Goal: Check status: Check status

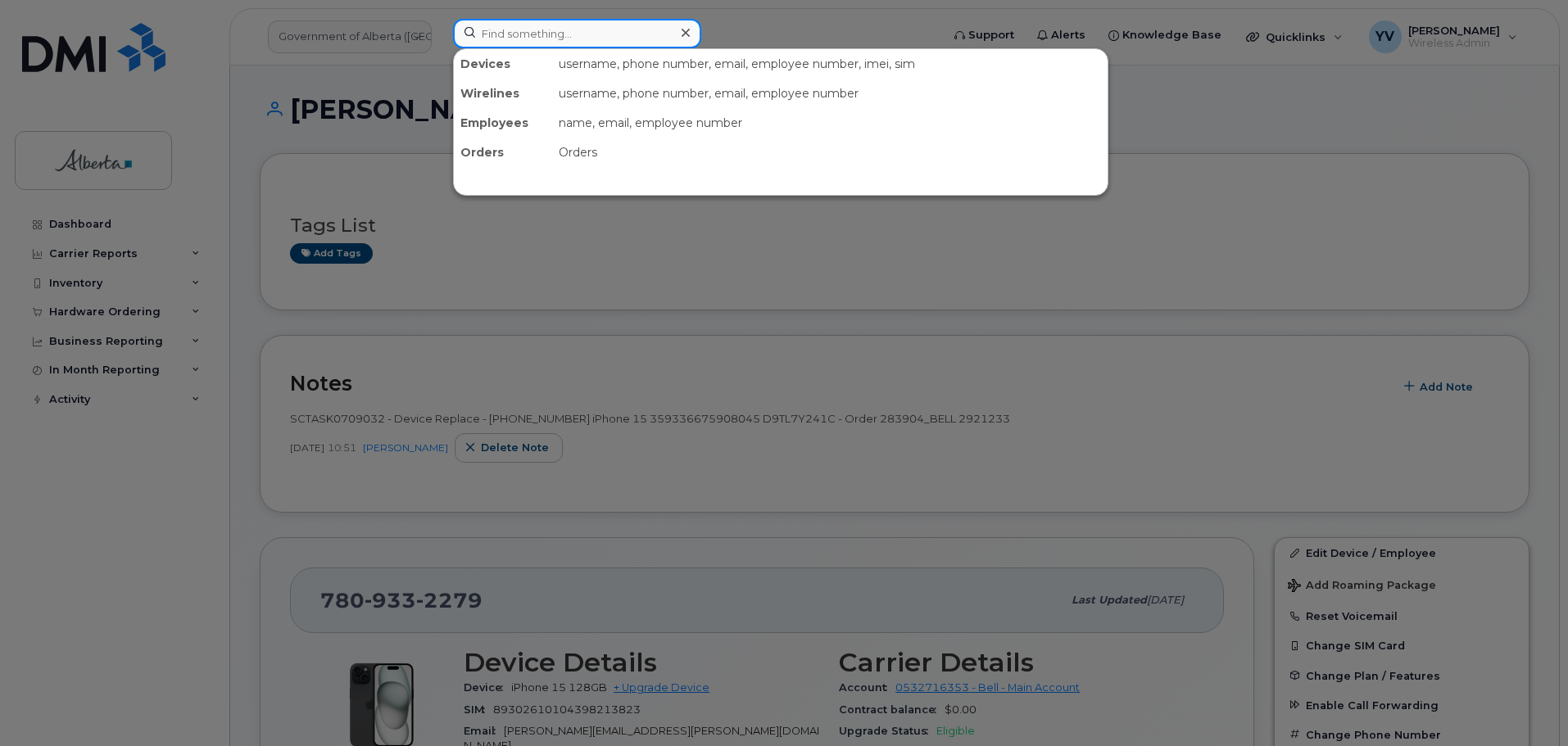
click at [501, 23] on input at bounding box center [576, 34] width 248 height 30
paste input "4033695273"
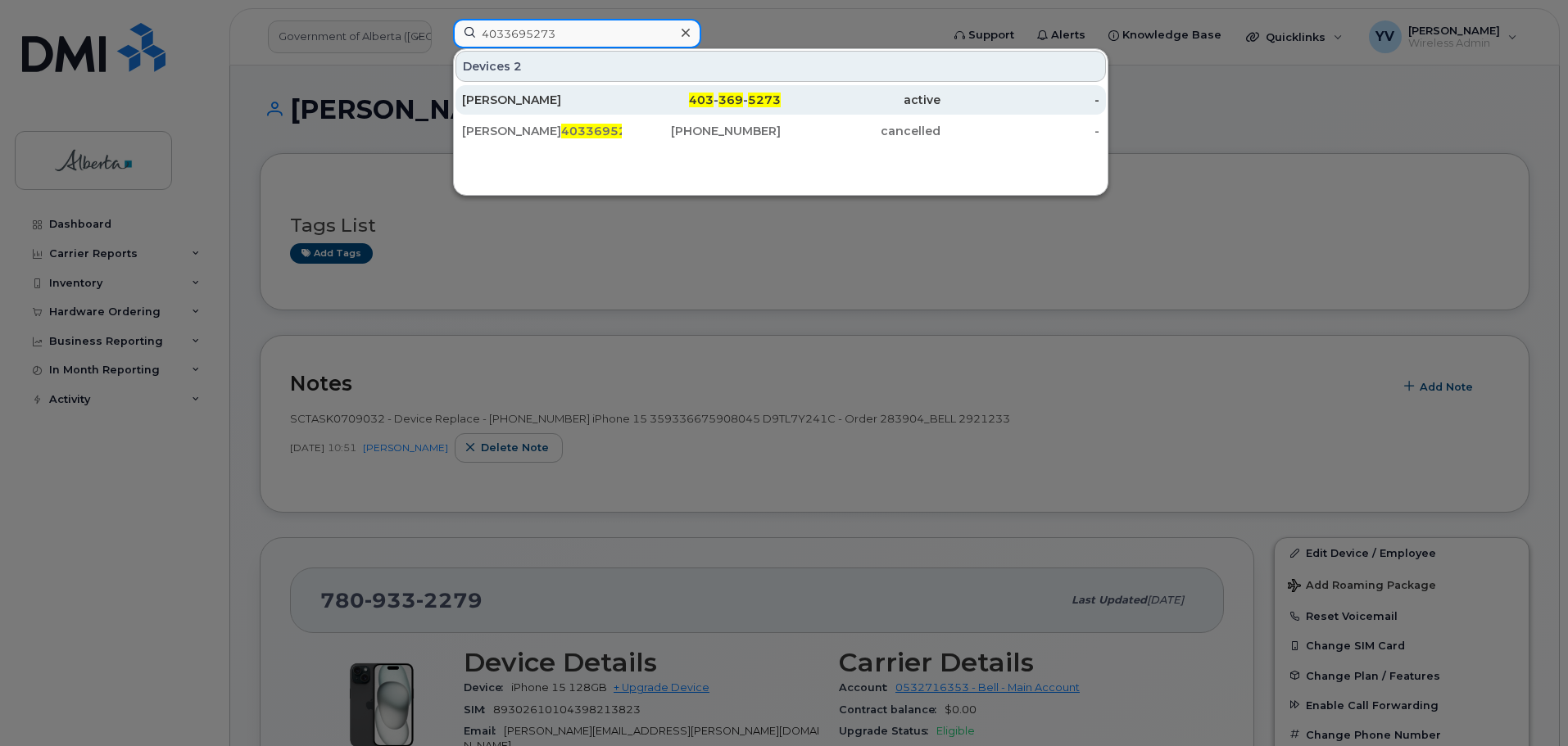
type input "4033695273"
click at [744, 95] on div "403 - 369 - 5273" at bounding box center [702, 100] width 160 height 16
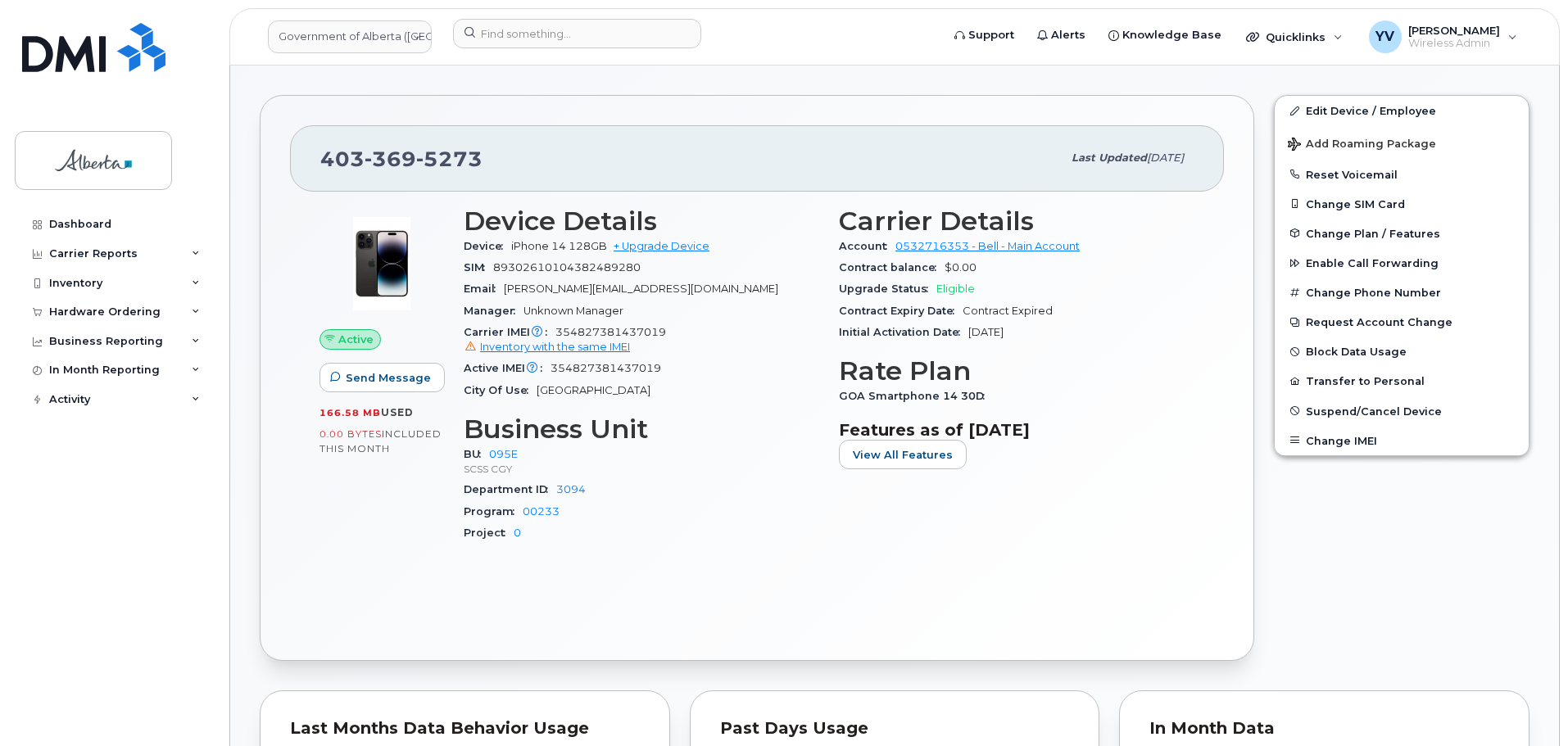
scroll to position [301, 0]
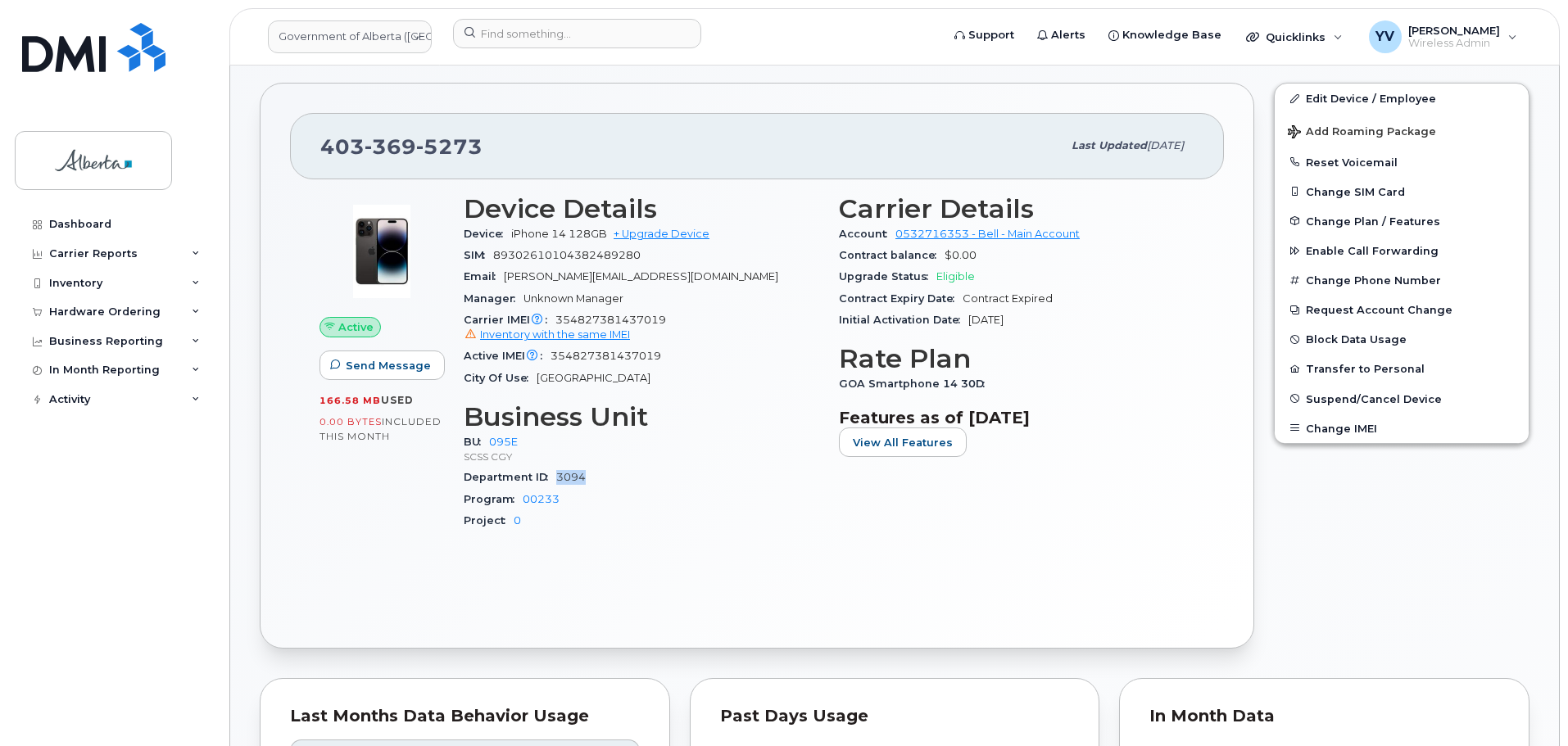
drag, startPoint x: 589, startPoint y: 479, endPoint x: 558, endPoint y: 481, distance: 31.1
click at [558, 481] on div "Department ID 3094" at bounding box center [642, 478] width 356 height 21
copy link "3094"
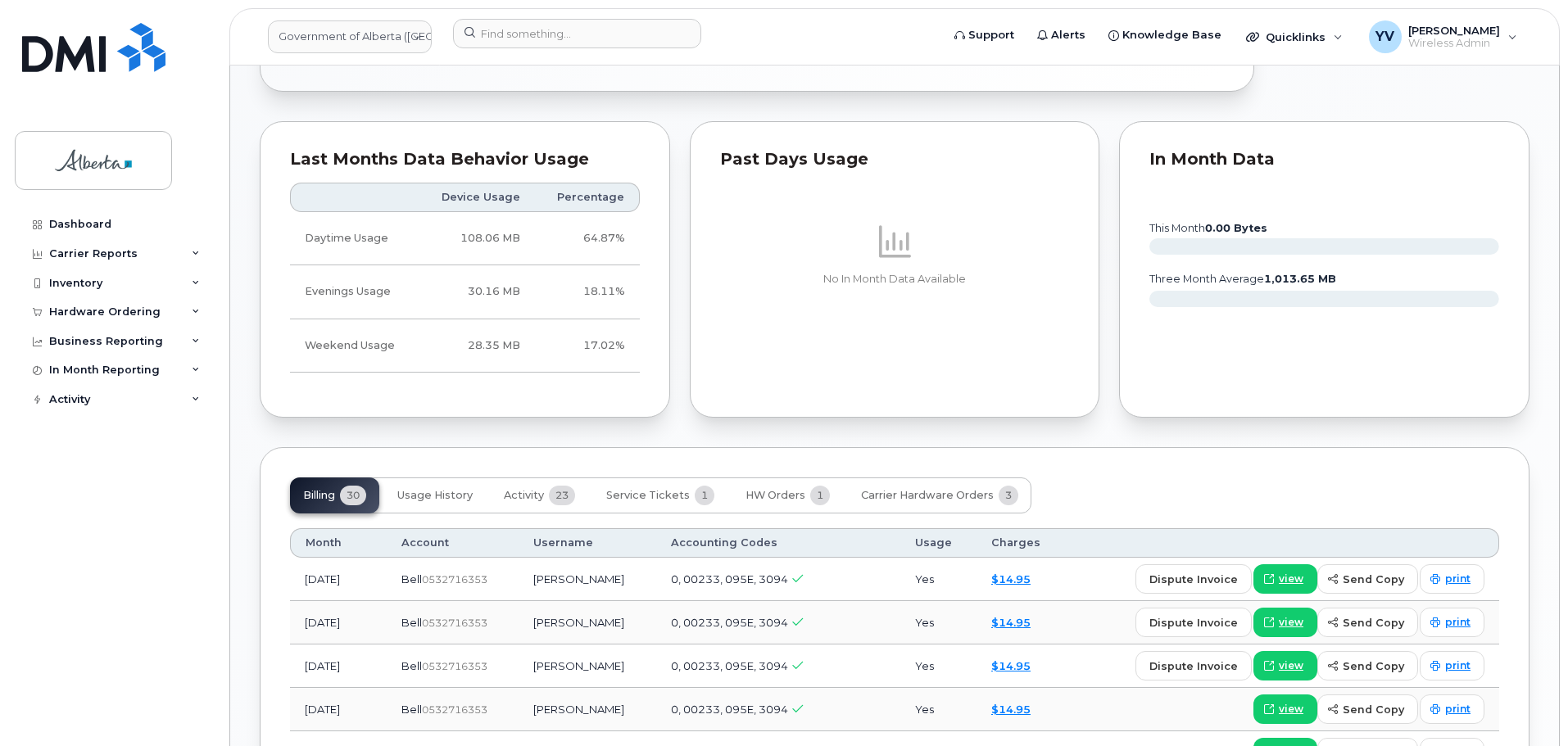
scroll to position [940, 0]
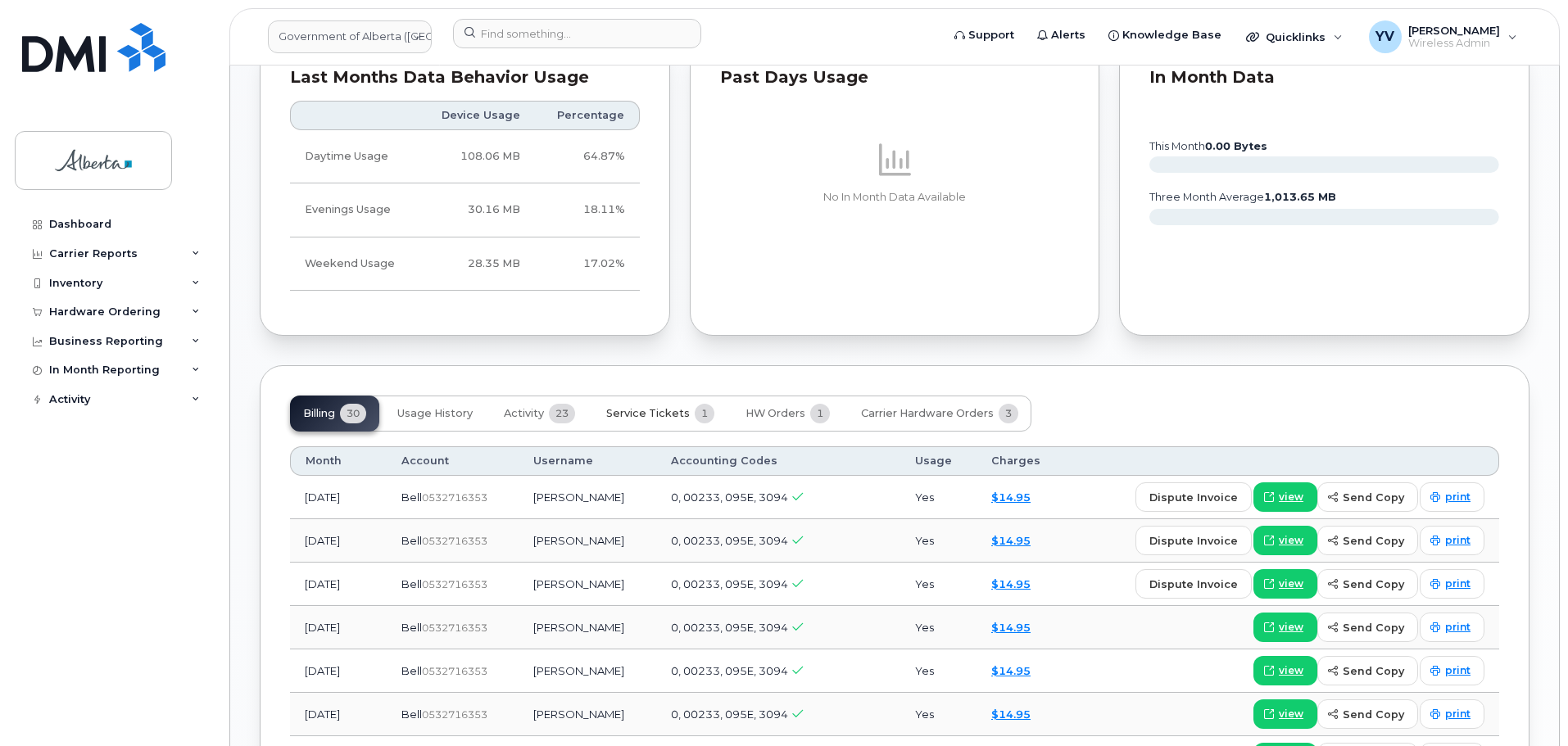
click at [646, 411] on span "Service Tickets" at bounding box center [647, 413] width 83 height 13
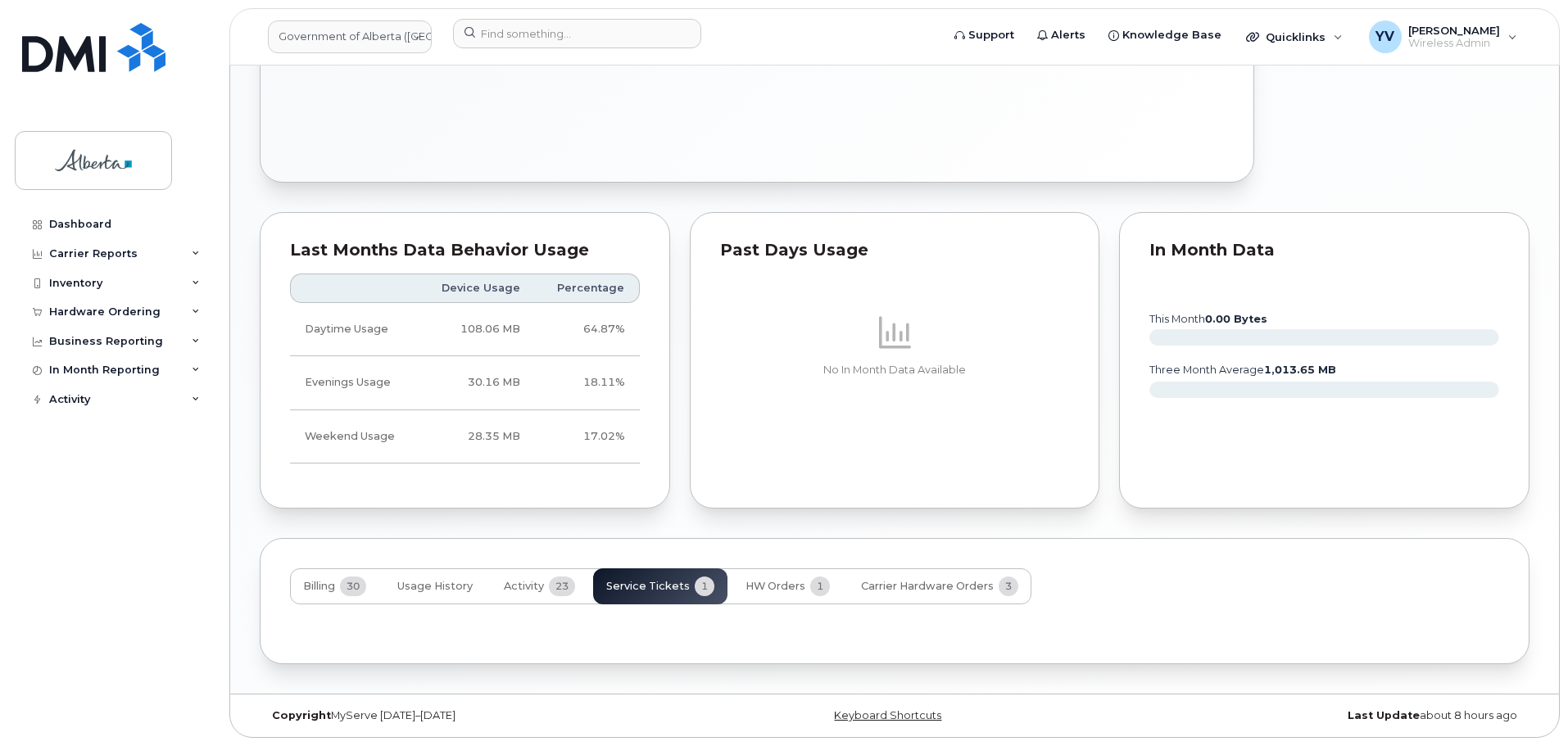
scroll to position [840, 0]
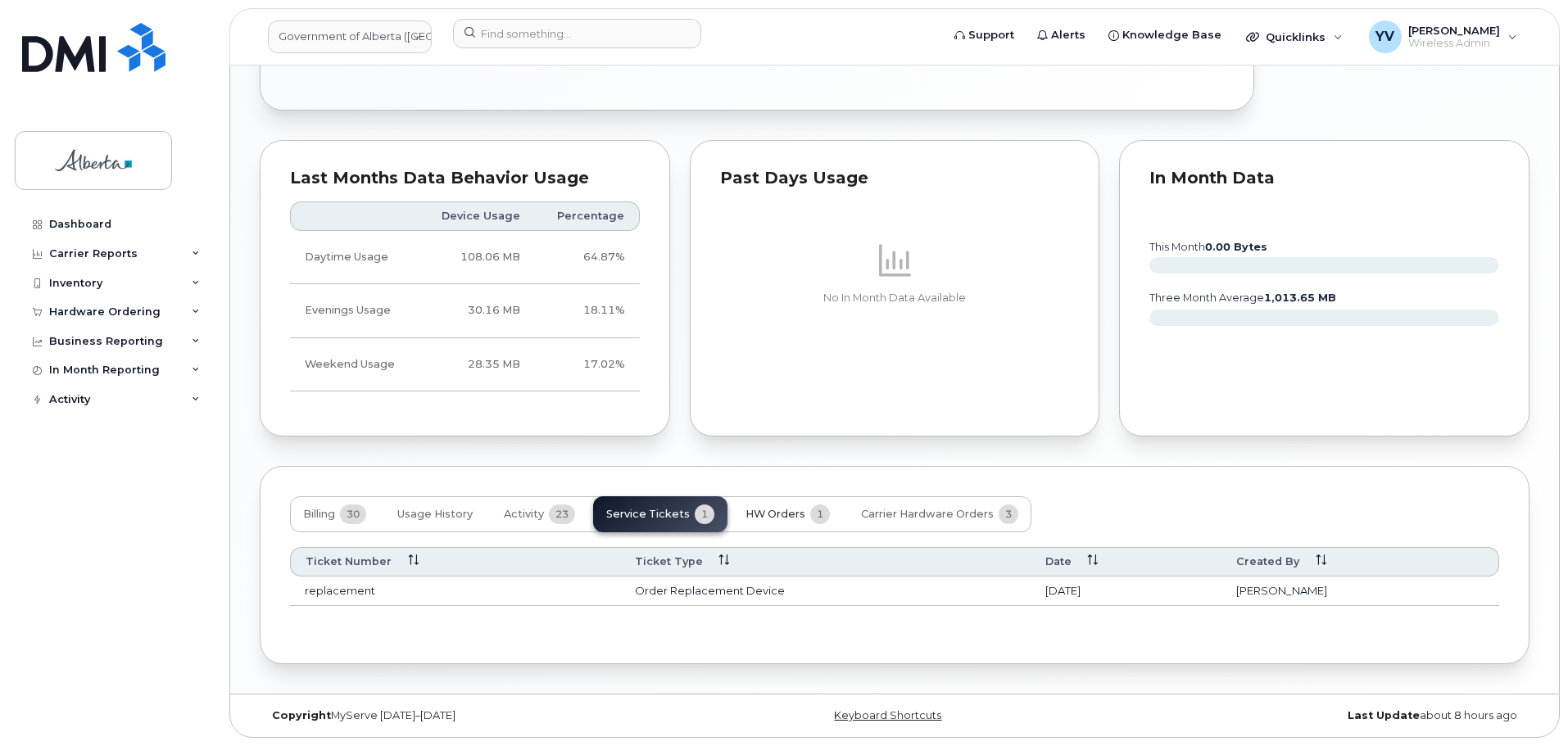
click at [775, 516] on span "HW Orders" at bounding box center [775, 515] width 60 height 13
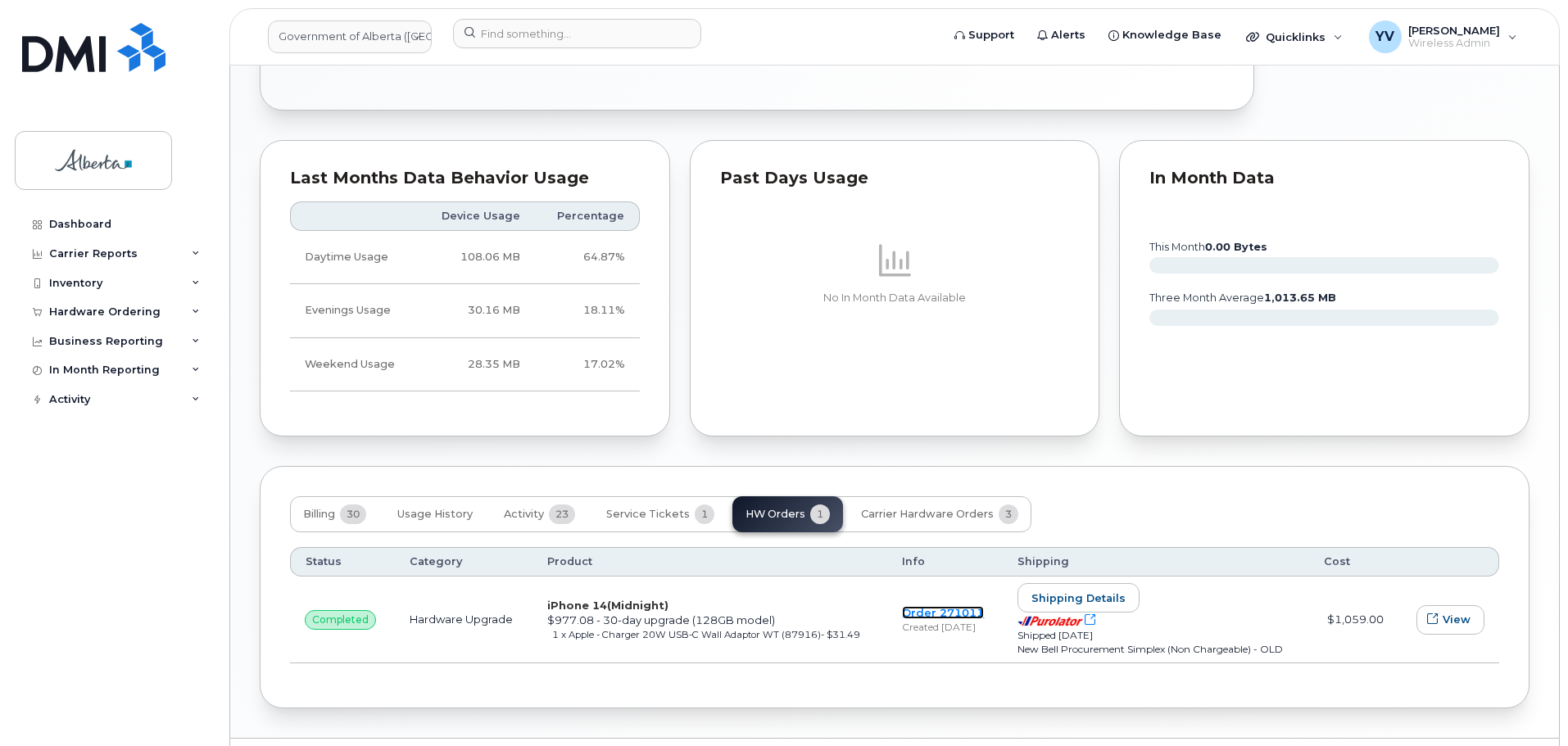
click at [945, 608] on link "Order 271011" at bounding box center [942, 613] width 82 height 13
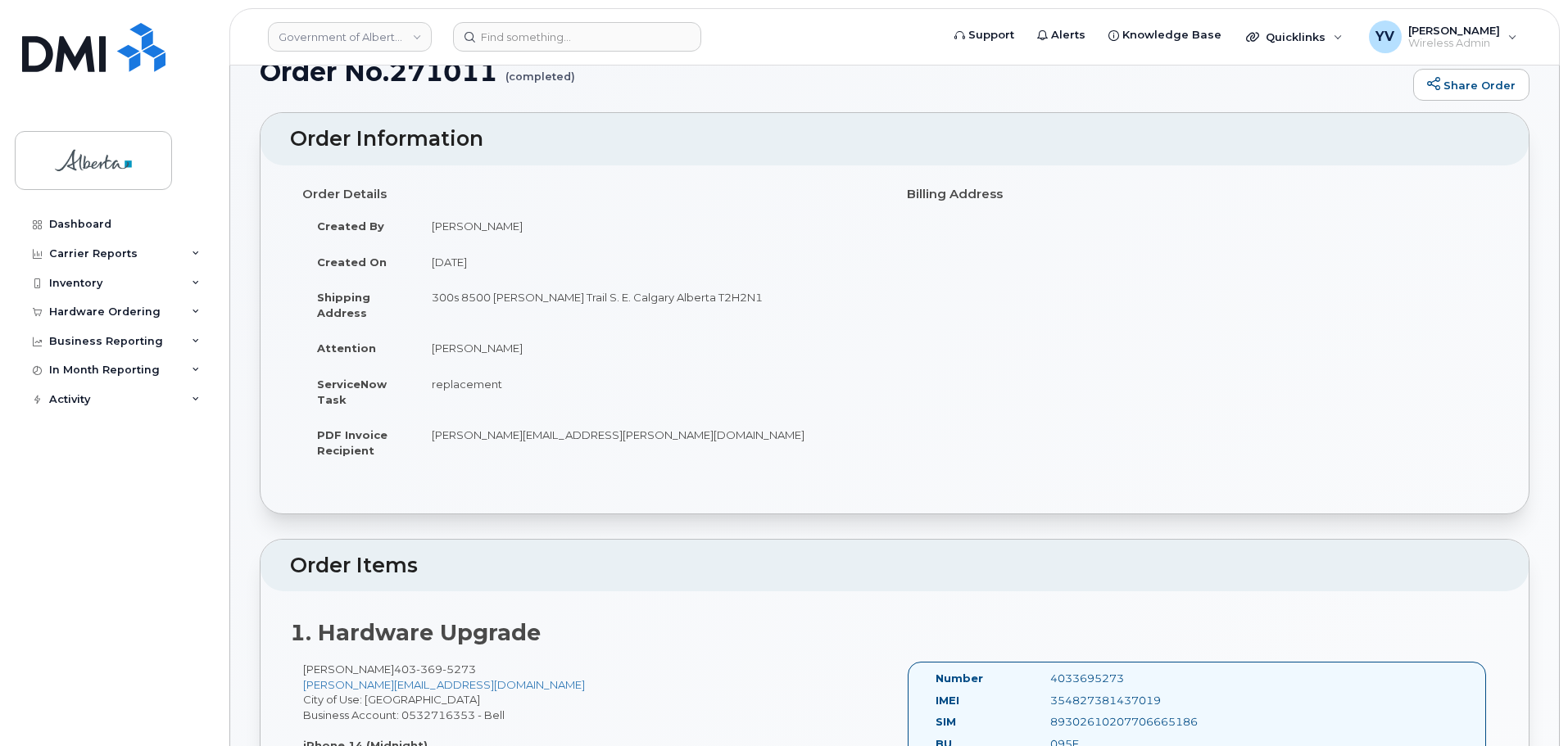
scroll to position [27, 0]
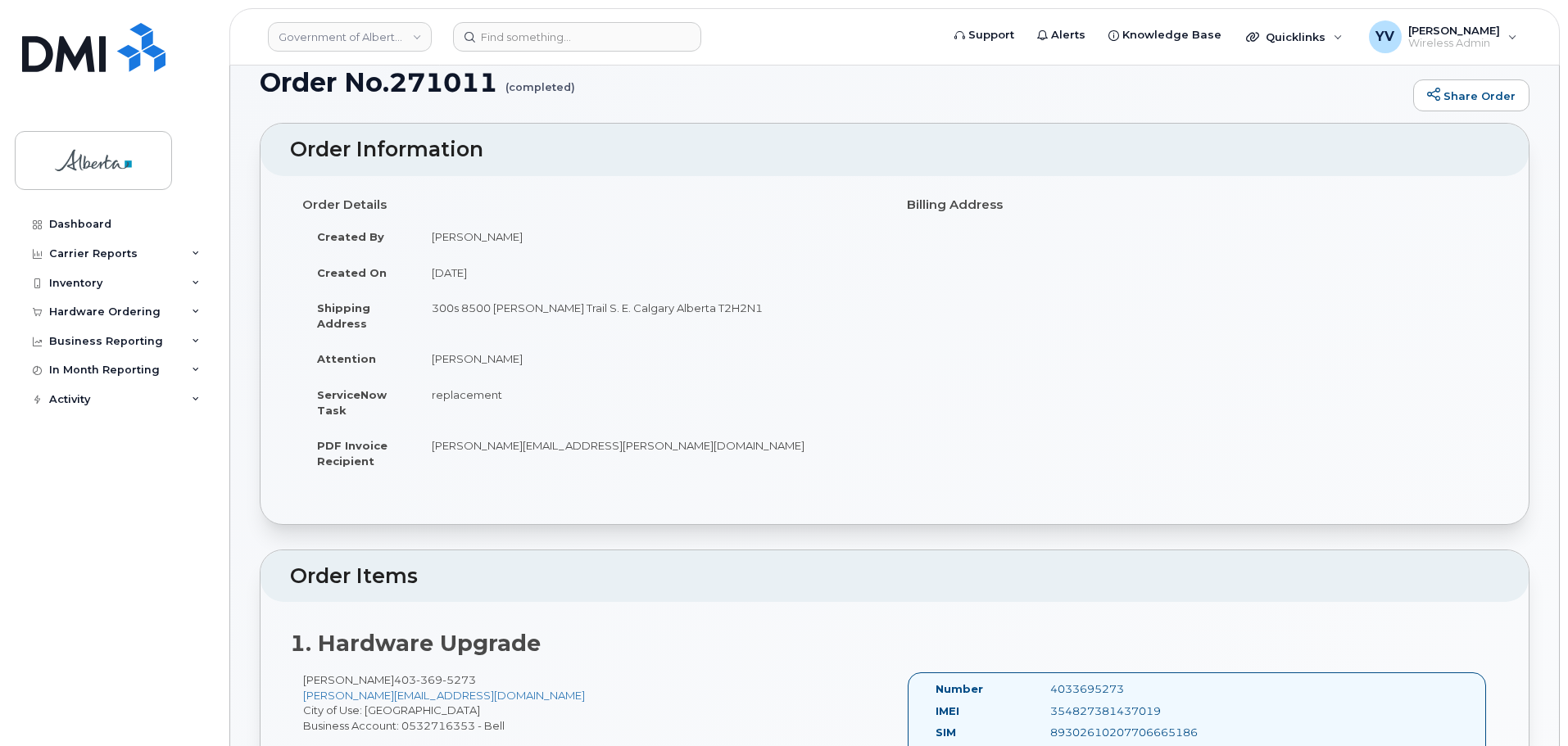
drag, startPoint x: 525, startPoint y: 239, endPoint x: 428, endPoint y: 239, distance: 97.0
click at [428, 239] on td "[PERSON_NAME]" at bounding box center [649, 237] width 465 height 36
copy td "[PERSON_NAME]"
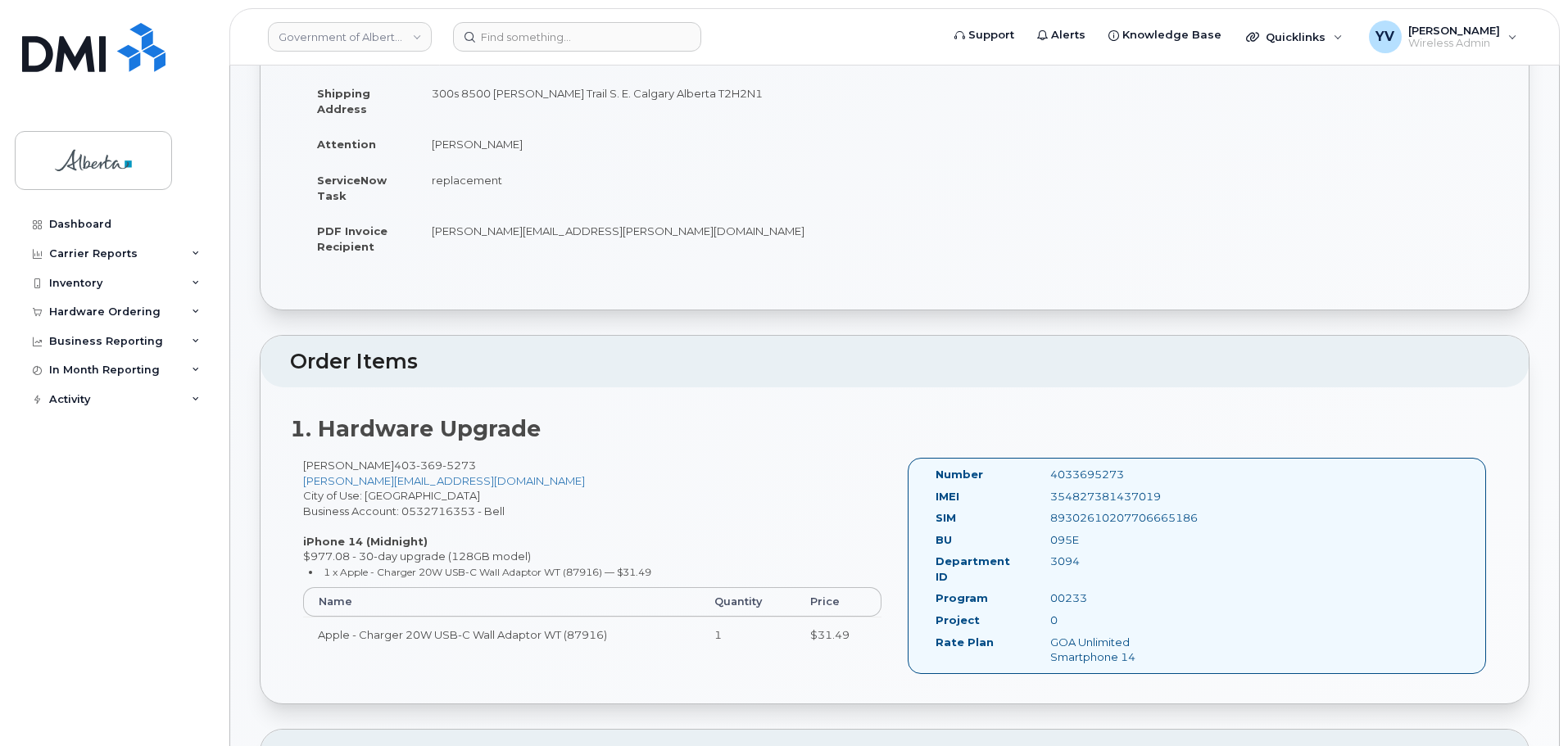
scroll to position [248, 0]
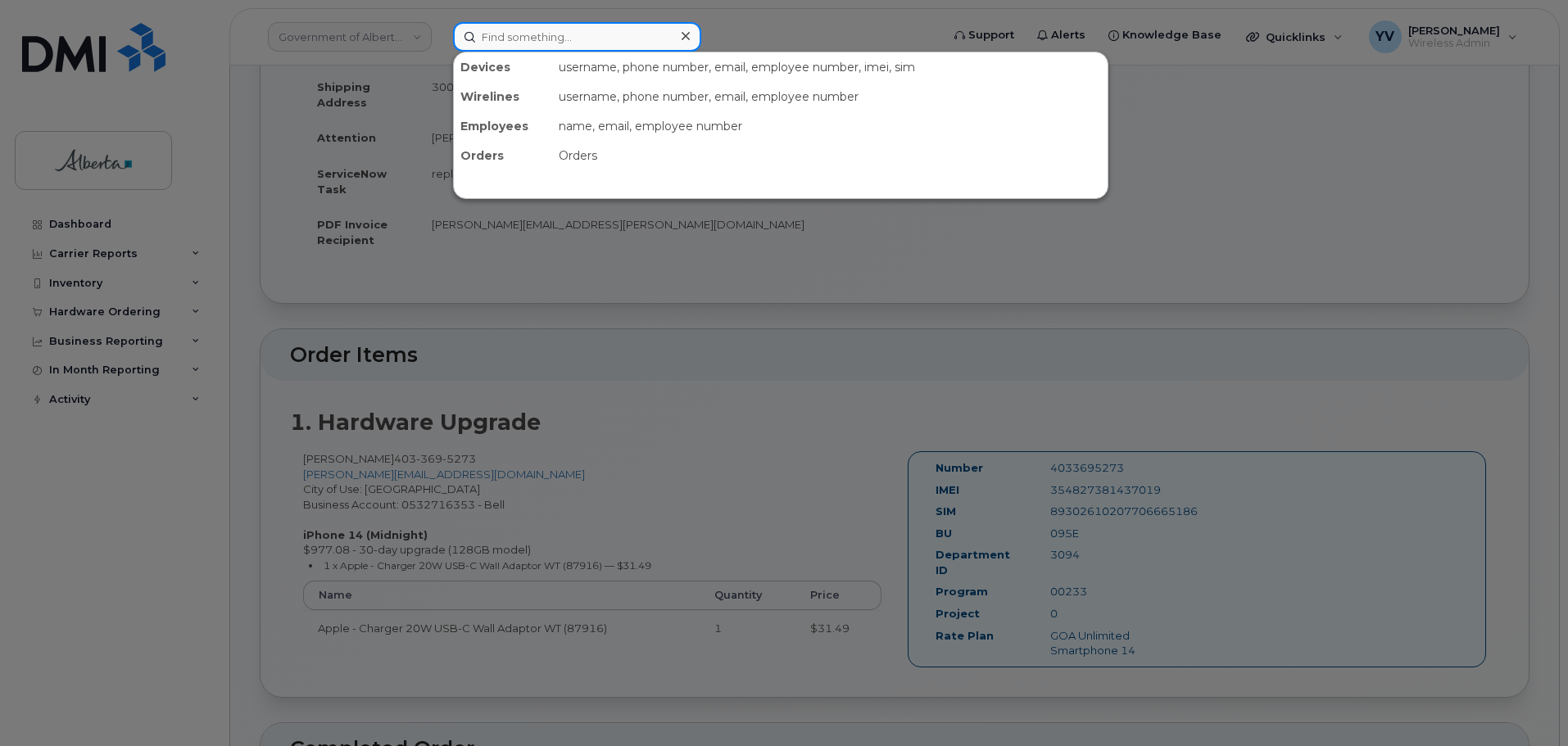
click at [483, 32] on input at bounding box center [576, 37] width 248 height 30
paste input "7802035891"
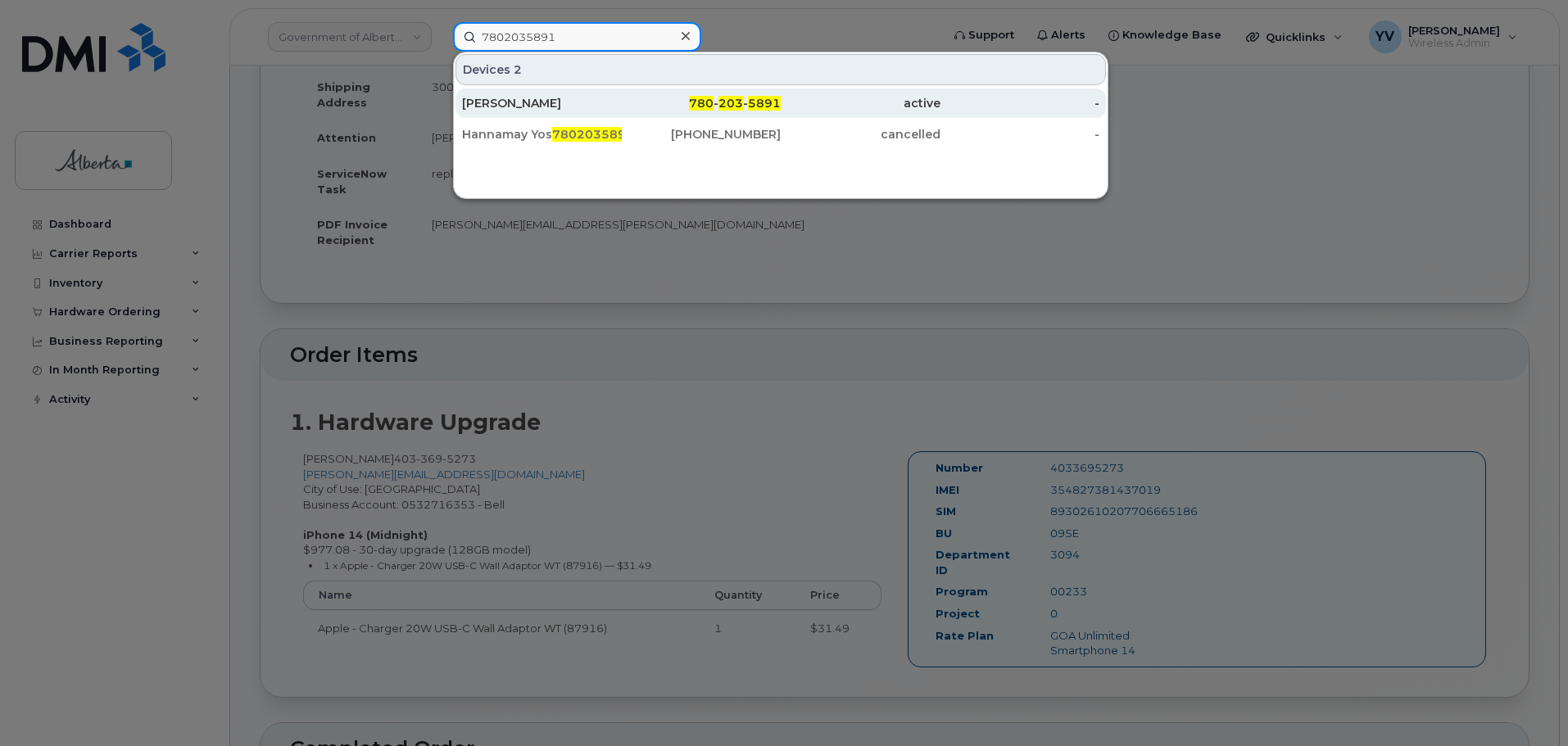
type input "7802035891"
click at [734, 93] on div "780 - 203 - 5891" at bounding box center [702, 103] width 160 height 30
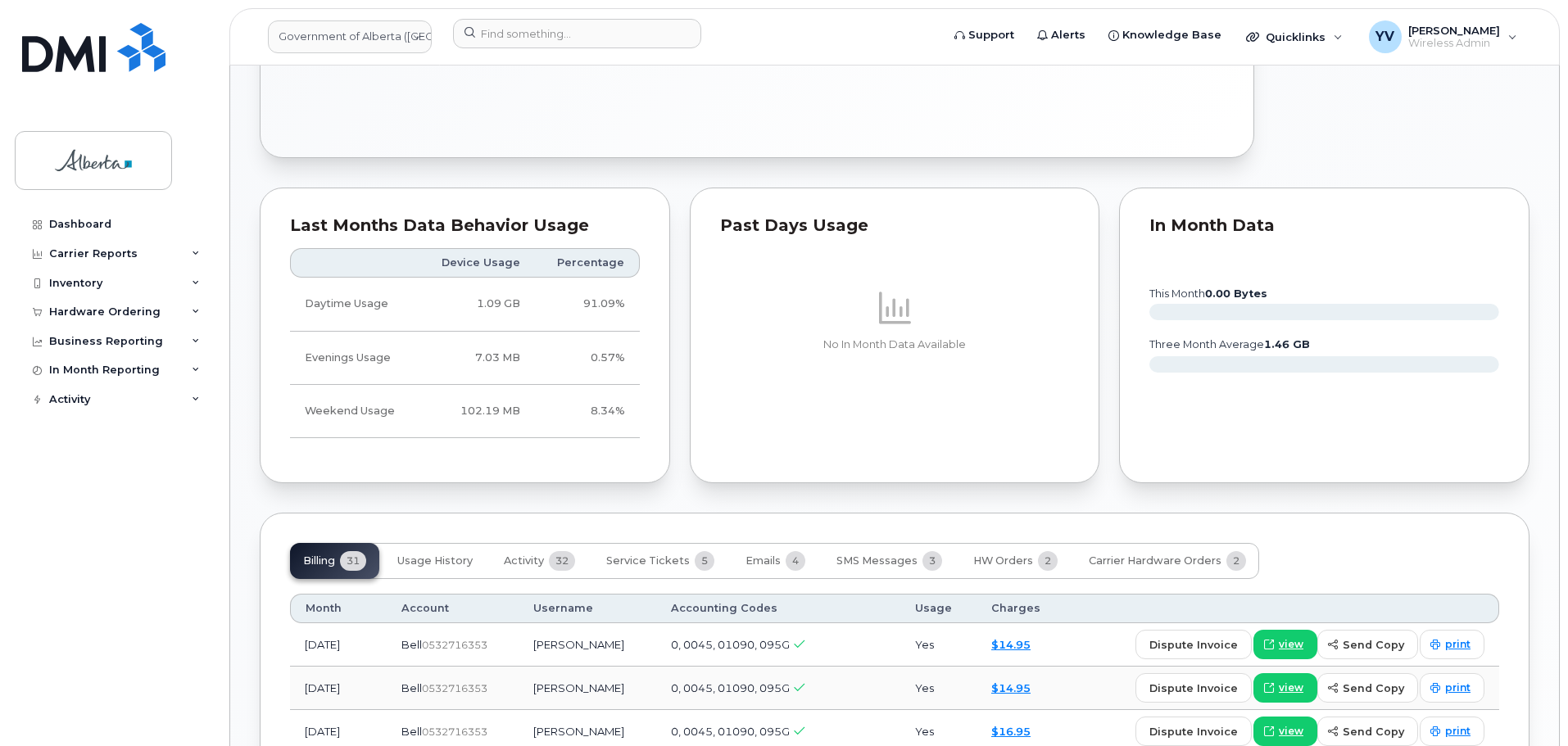
scroll to position [968, 0]
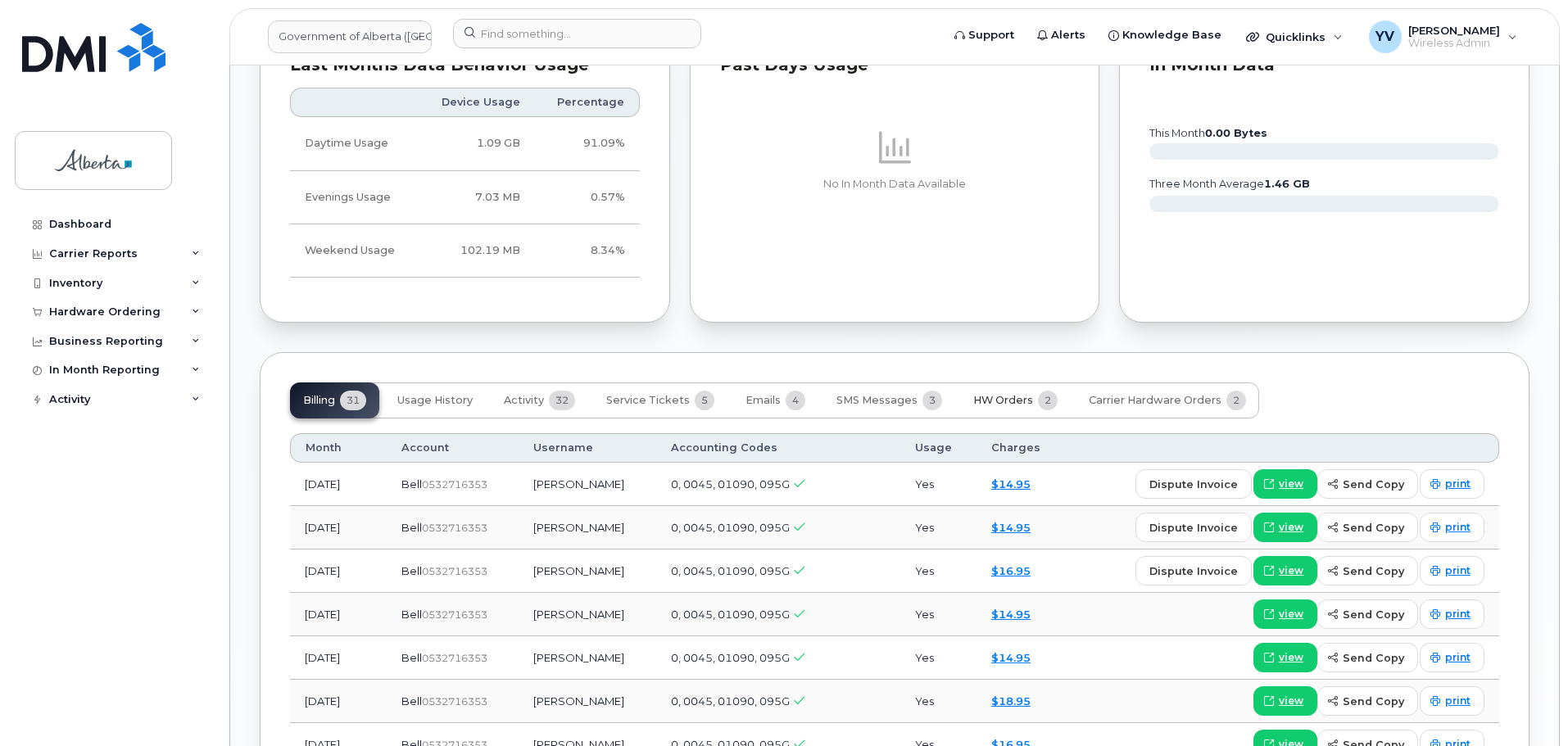
click at [1005, 394] on span "HW Orders" at bounding box center [1003, 401] width 60 height 13
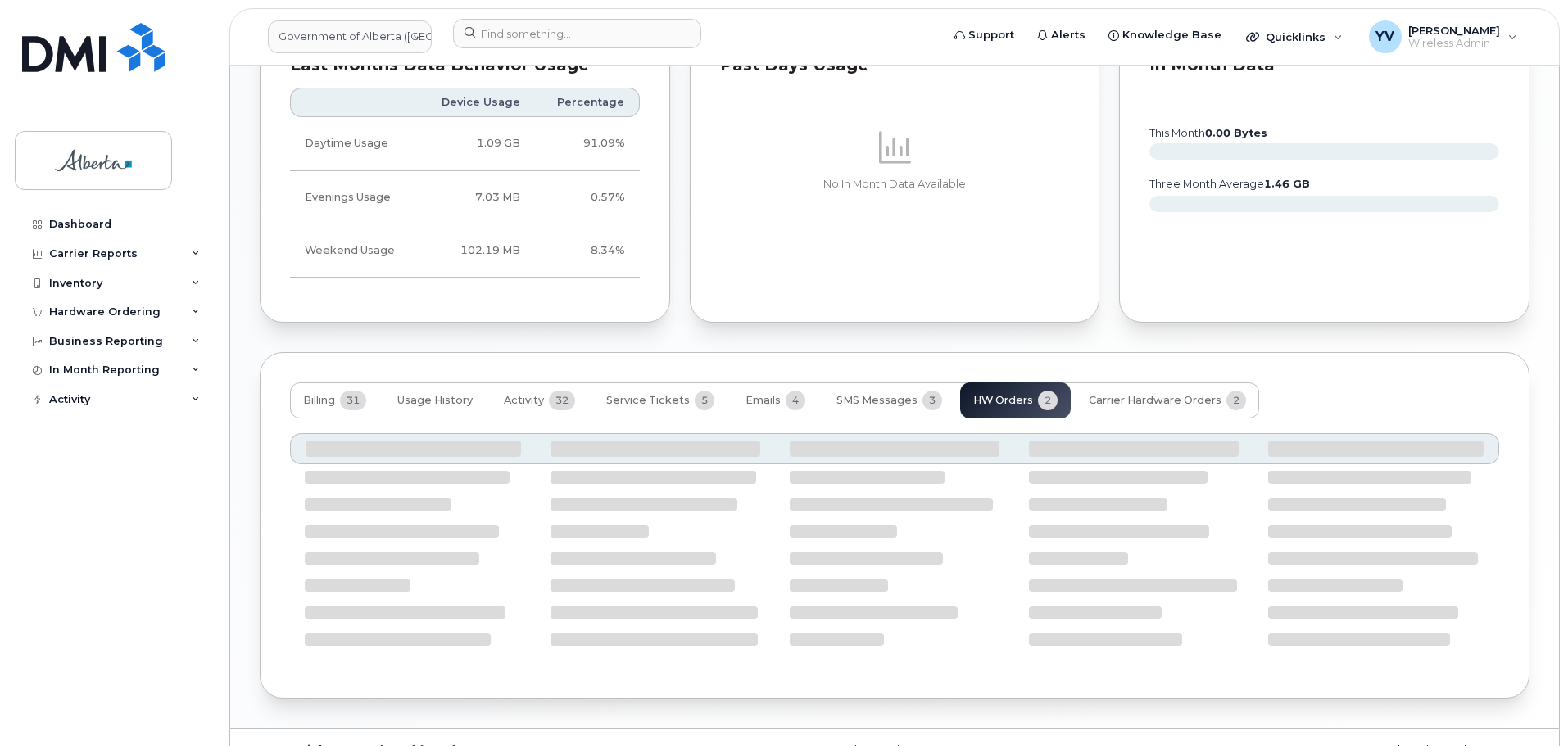
scroll to position [941, 0]
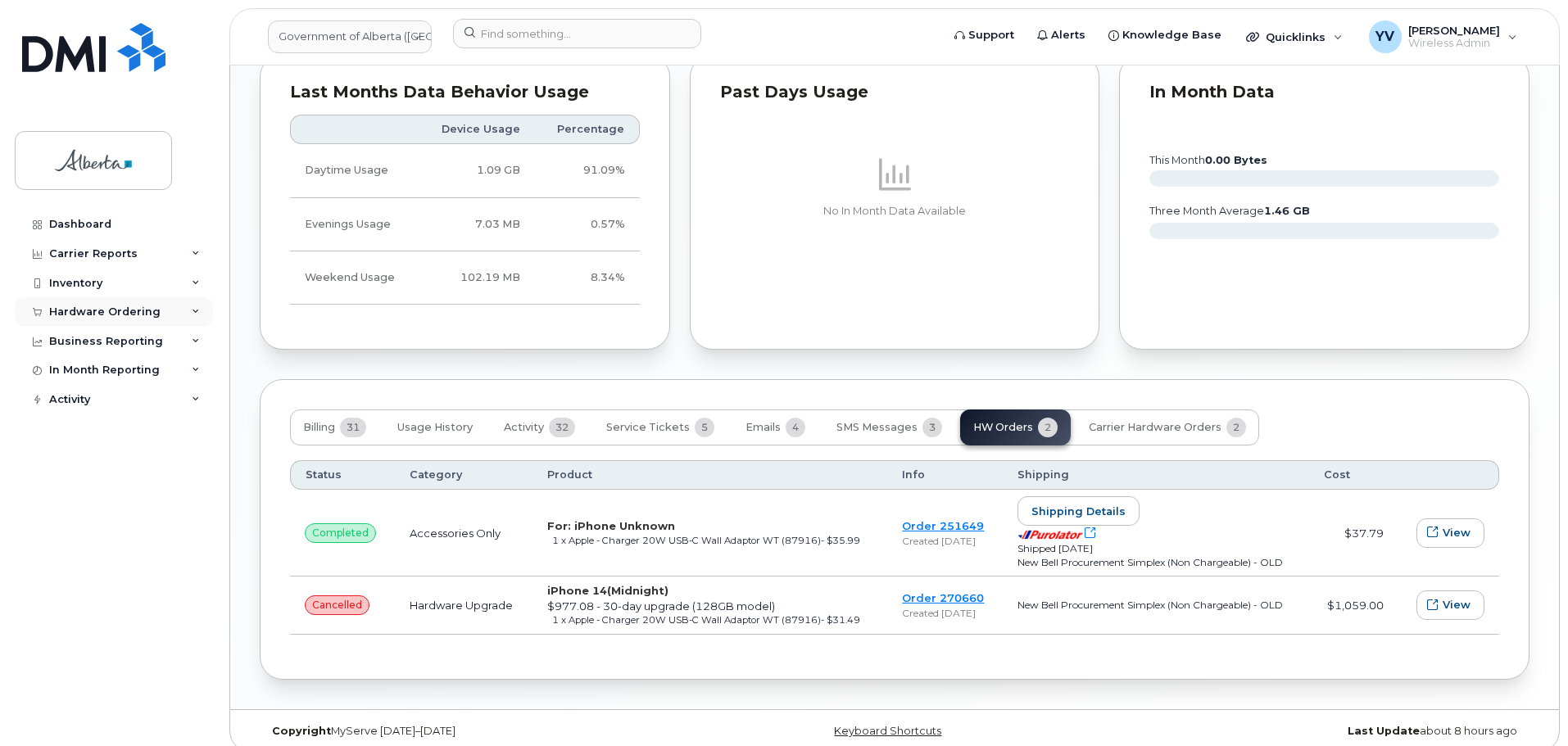
click at [89, 303] on div "Hardware Ordering" at bounding box center [114, 312] width 198 height 30
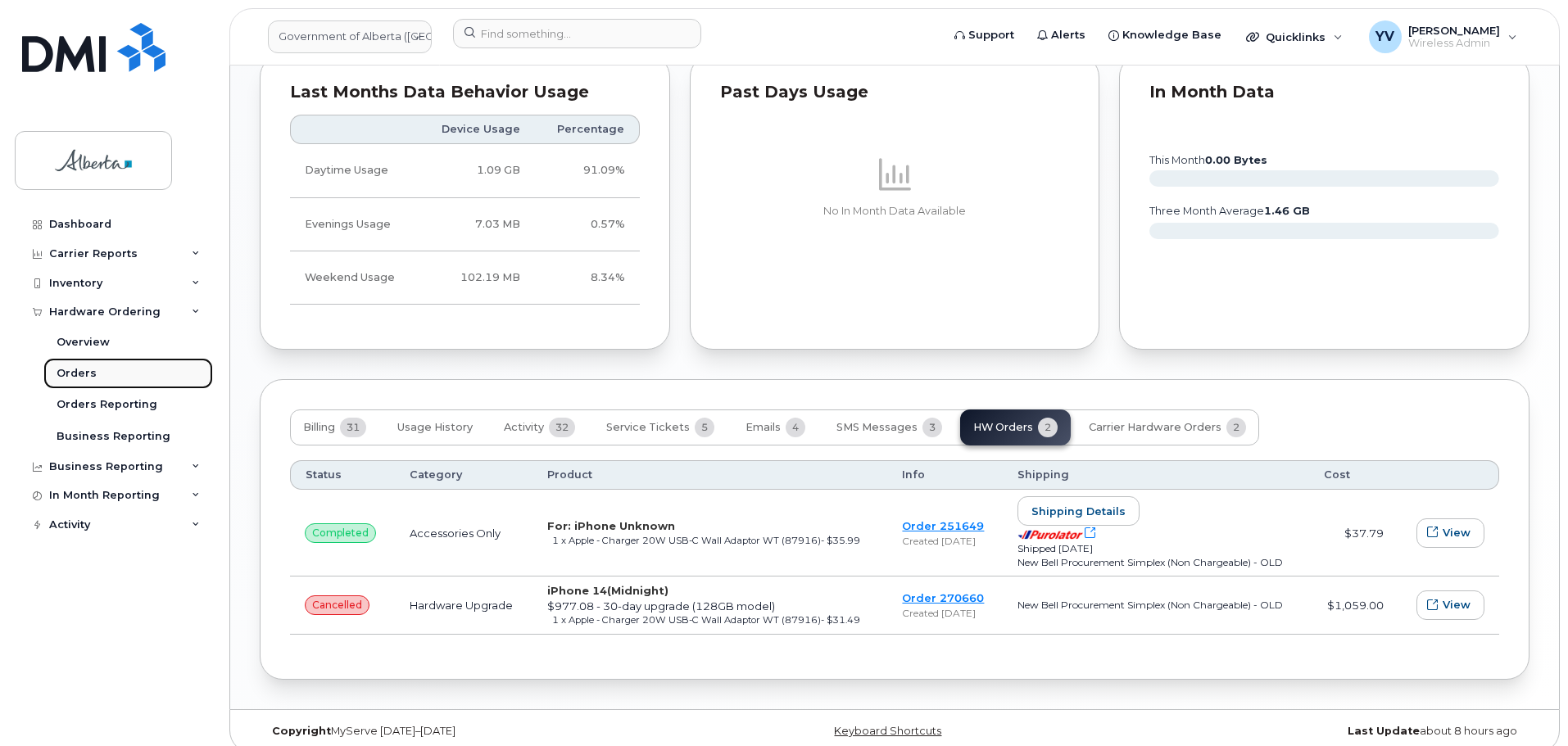
click at [77, 369] on div "Orders" at bounding box center [77, 374] width 40 height 15
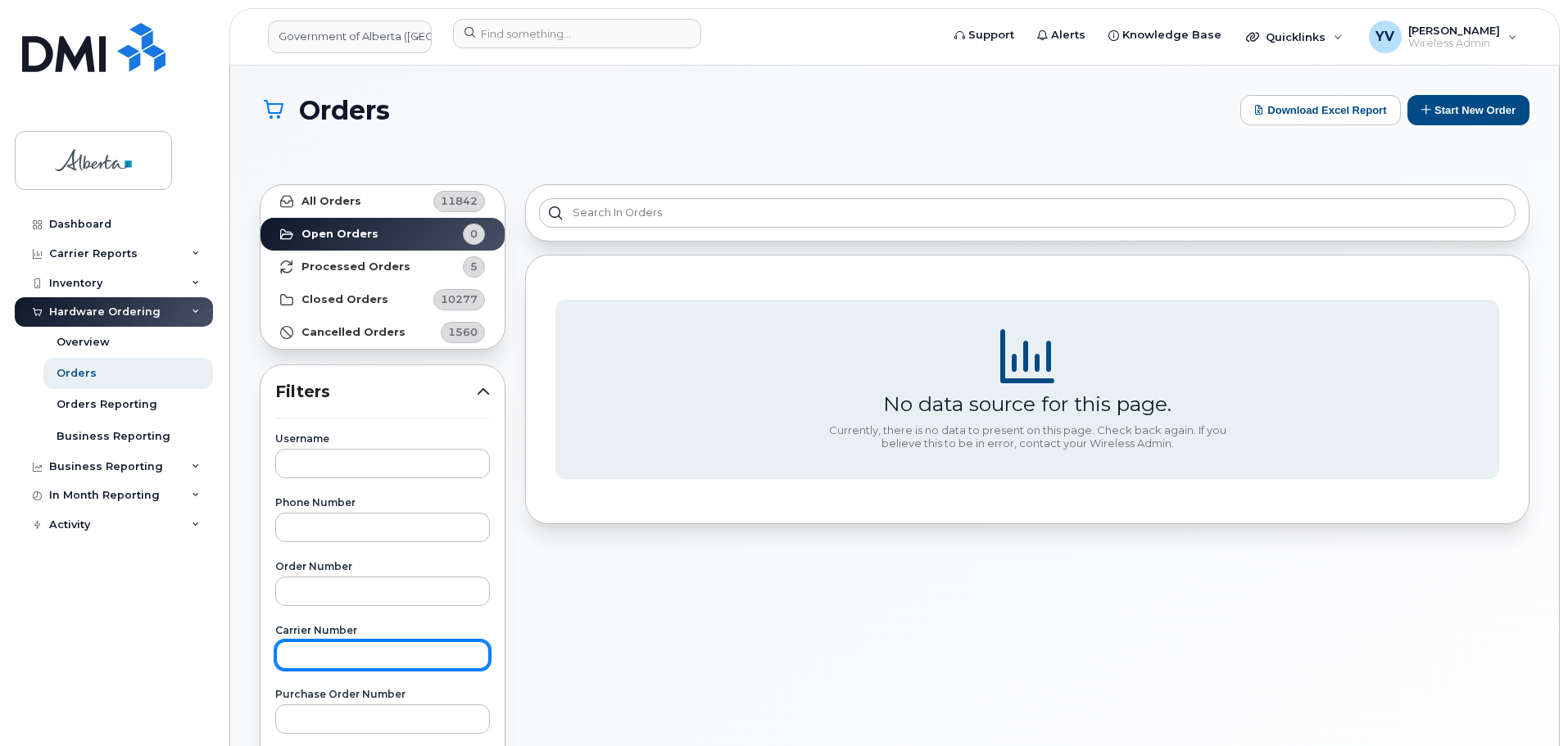
click at [291, 646] on input "text" at bounding box center [382, 655] width 215 height 30
paste input "2829743"
type input "2829743"
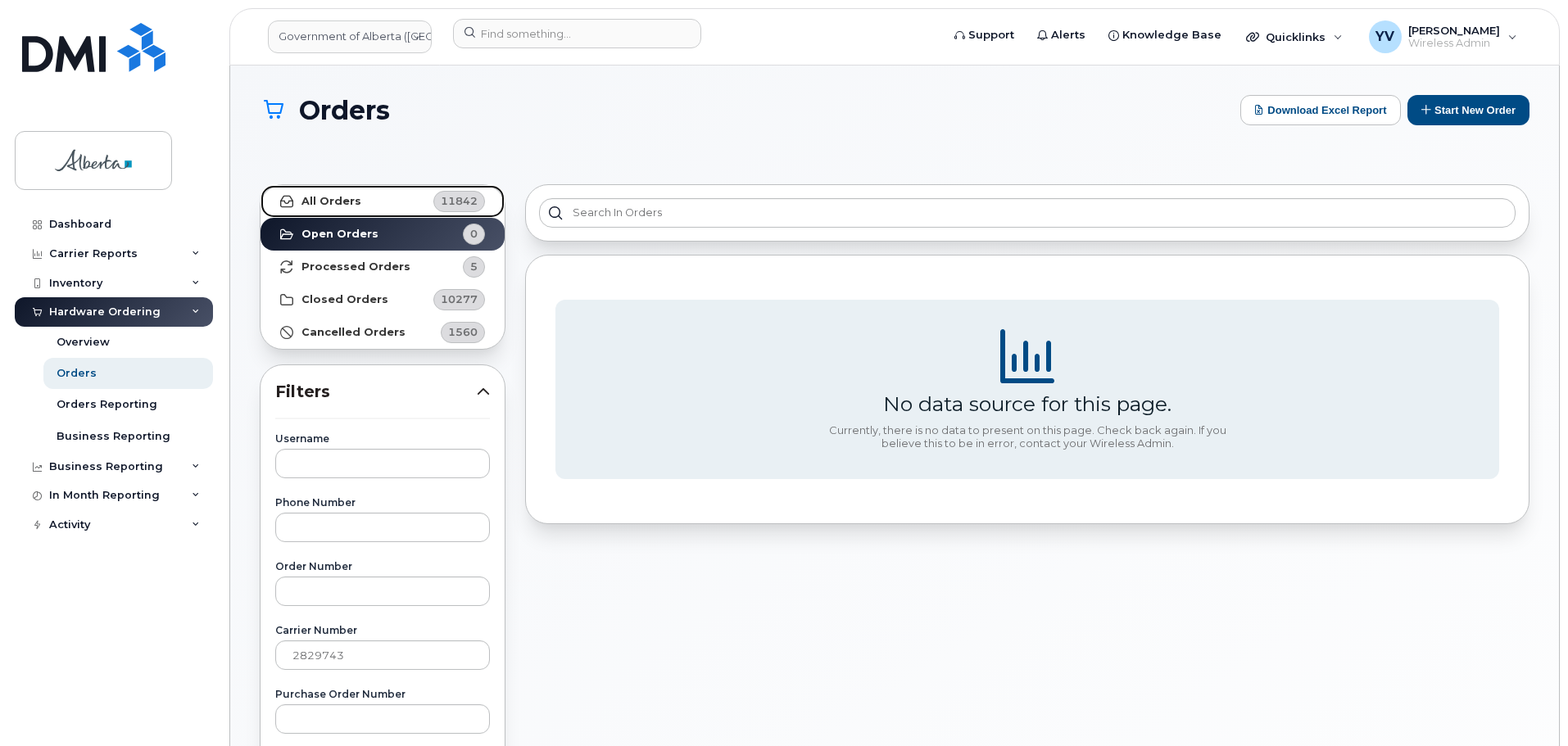
click at [336, 196] on strong "All Orders" at bounding box center [331, 202] width 60 height 13
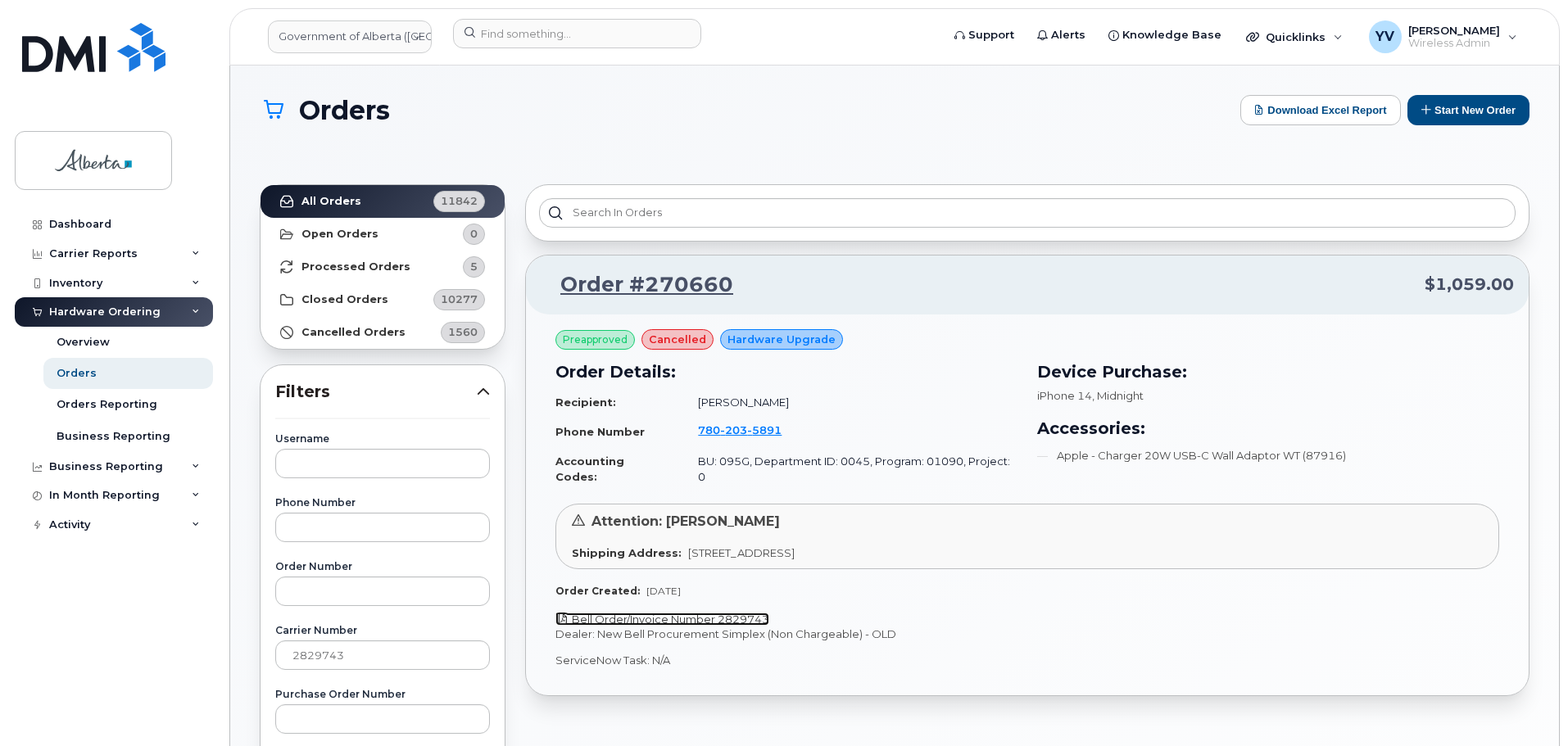
click at [743, 613] on link "Bell Order/Invoice Number 2829743" at bounding box center [663, 619] width 214 height 13
click at [749, 613] on link "Bell Order/Invoice Number 2829743" at bounding box center [663, 619] width 214 height 13
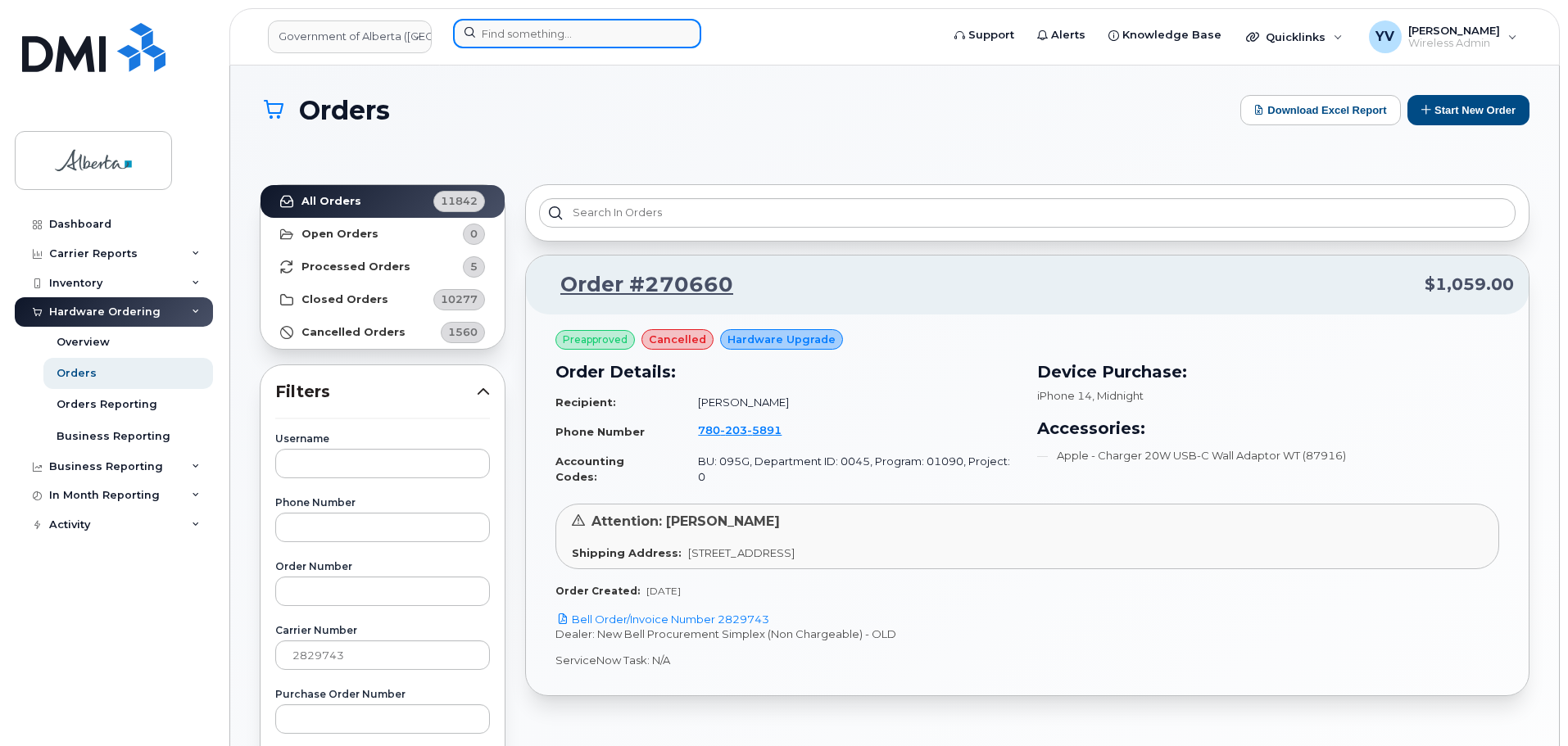
click at [495, 36] on input at bounding box center [576, 34] width 248 height 30
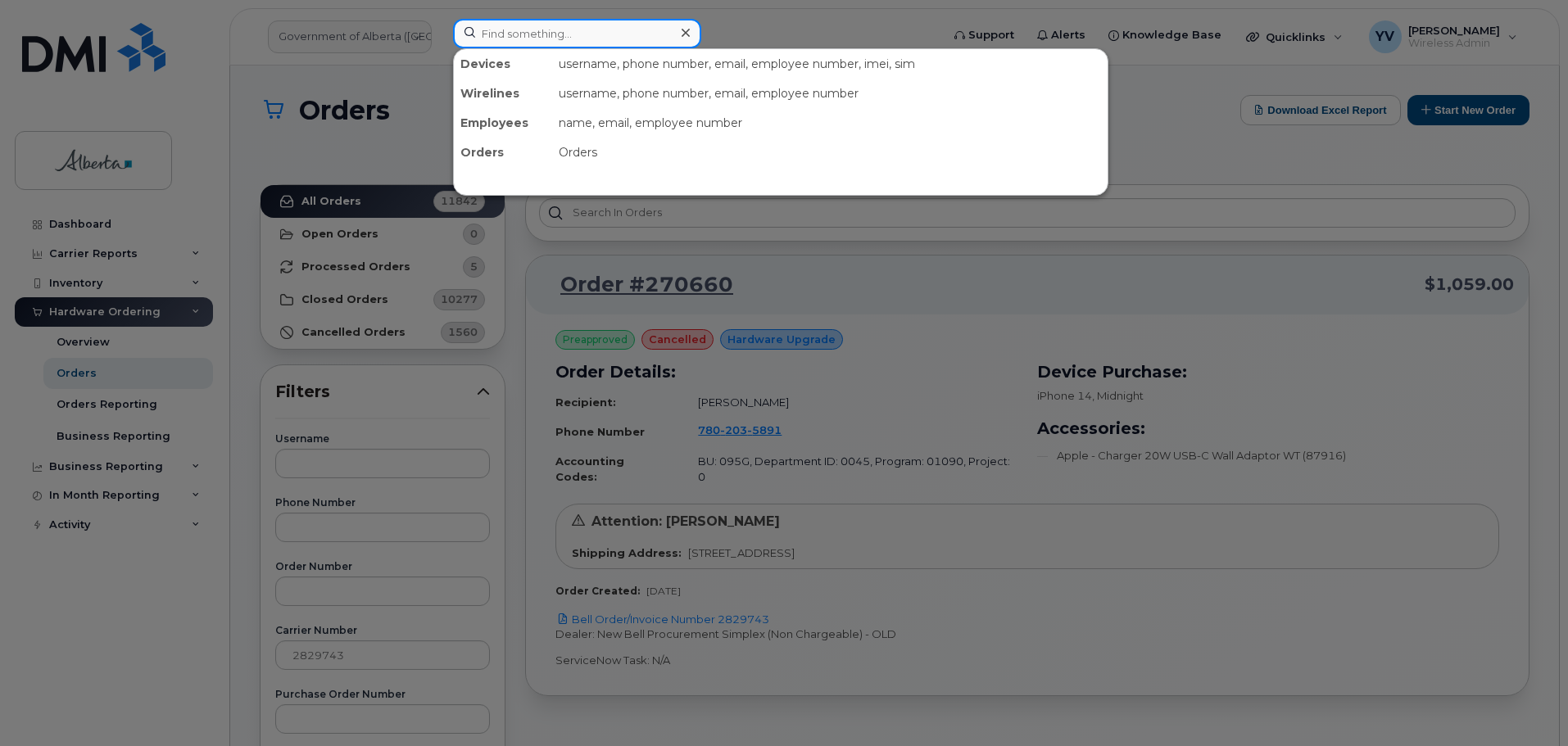
paste input "7802035891"
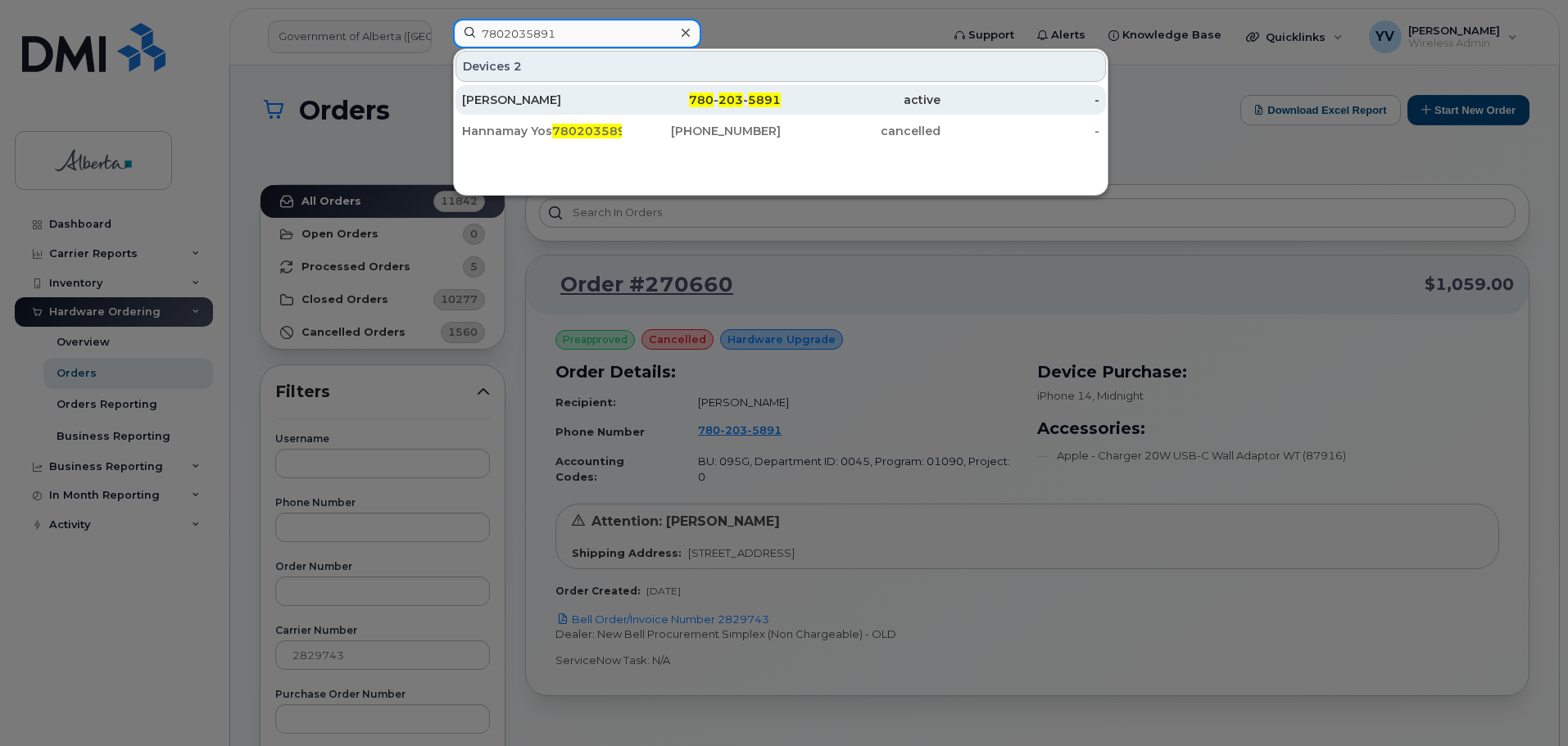
type input "7802035891"
click at [717, 97] on div "780 - 203 - 5891" at bounding box center [702, 100] width 160 height 16
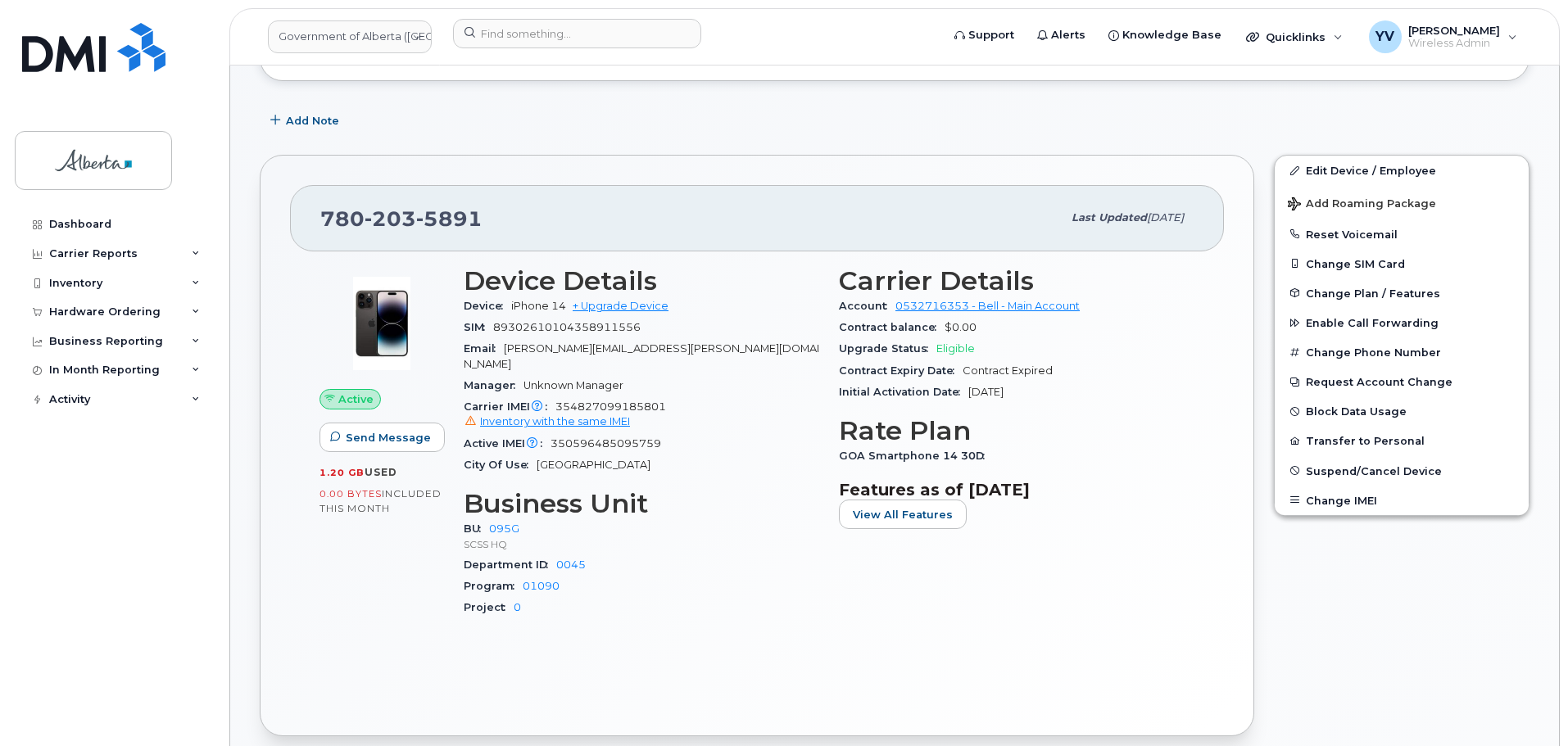
scroll to position [280, 0]
